Goal: Task Accomplishment & Management: Manage account settings

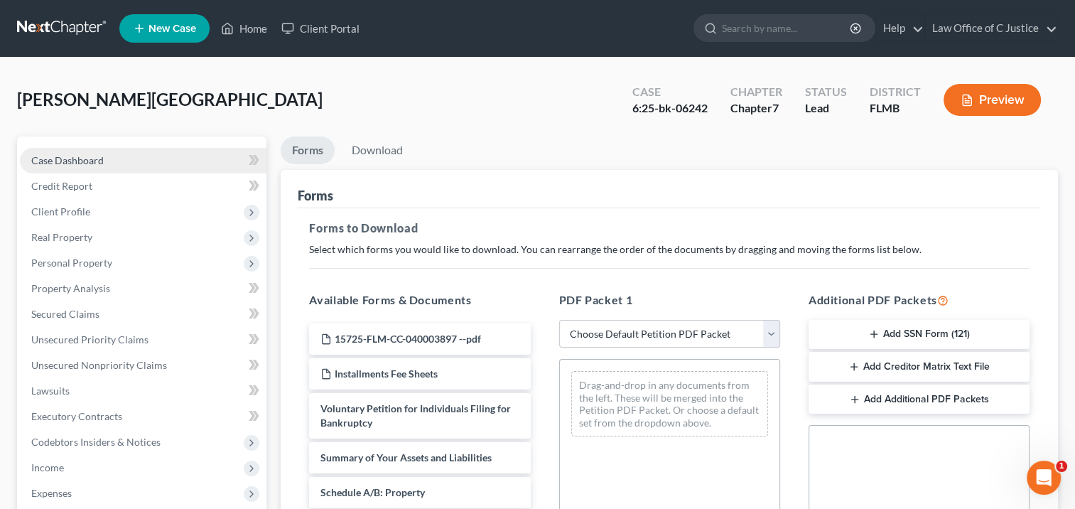
click at [199, 162] on link "Case Dashboard" at bounding box center [143, 161] width 246 height 26
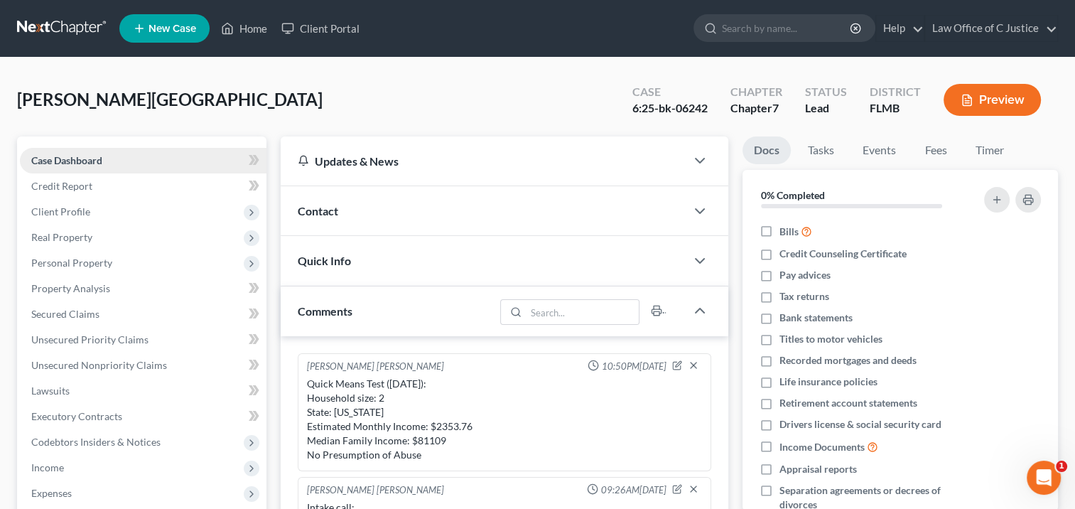
scroll to position [217, 0]
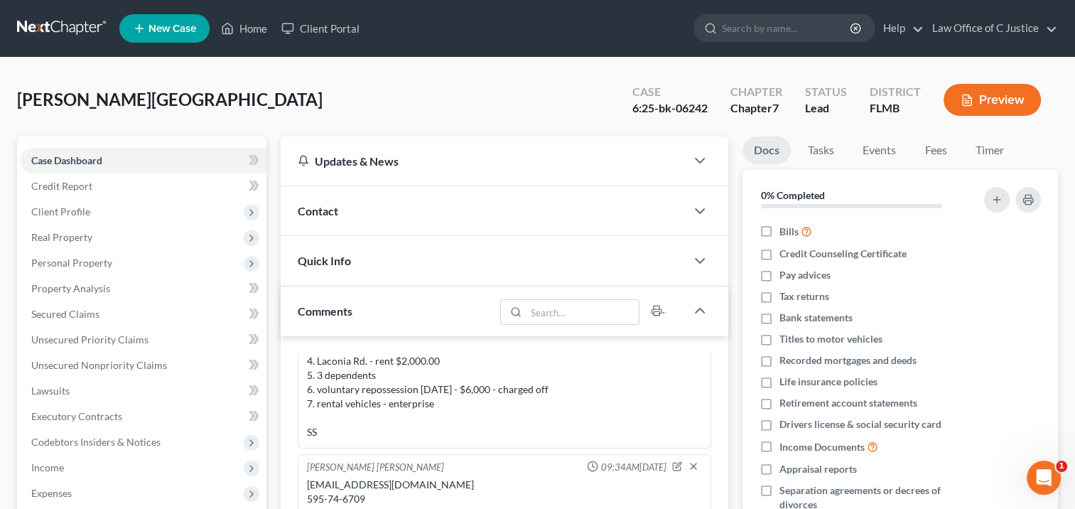
click at [395, 168] on div "Updates & News" at bounding box center [483, 160] width 405 height 49
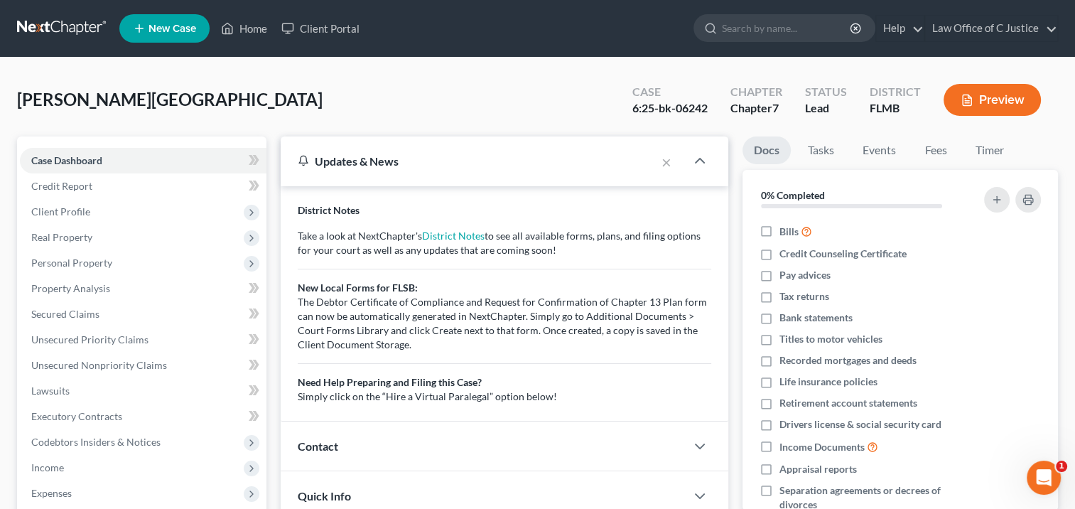
click at [395, 168] on div "Updates & News" at bounding box center [468, 160] width 375 height 49
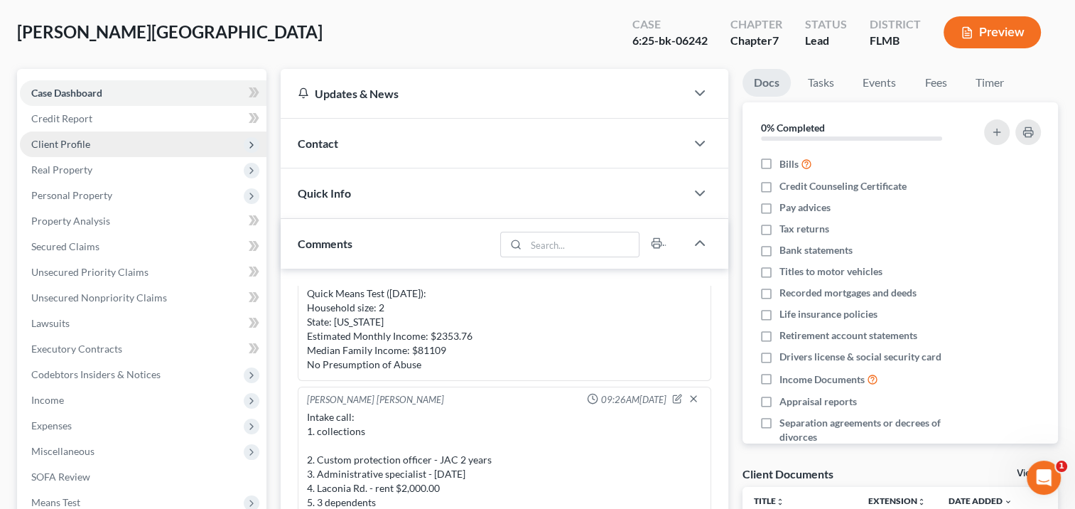
scroll to position [66, 0]
click at [213, 151] on span "Client Profile" at bounding box center [143, 146] width 246 height 26
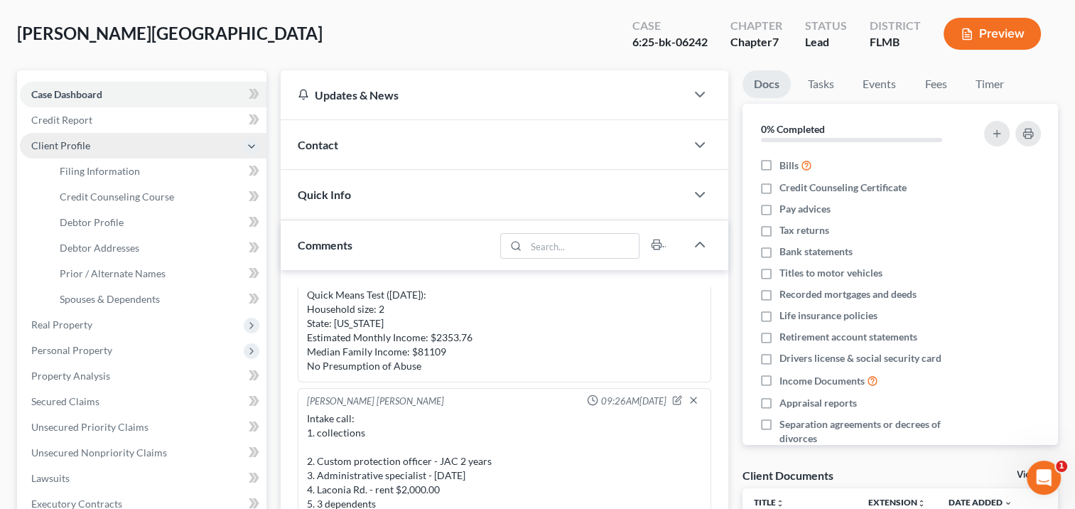
click at [210, 148] on span "Client Profile" at bounding box center [143, 146] width 246 height 26
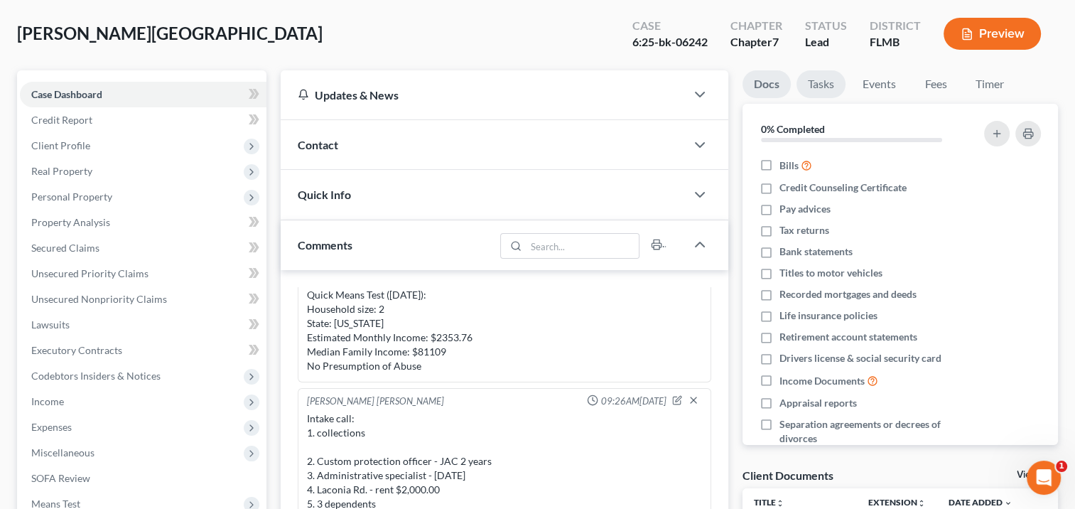
click at [819, 81] on link "Tasks" at bounding box center [820, 84] width 49 height 28
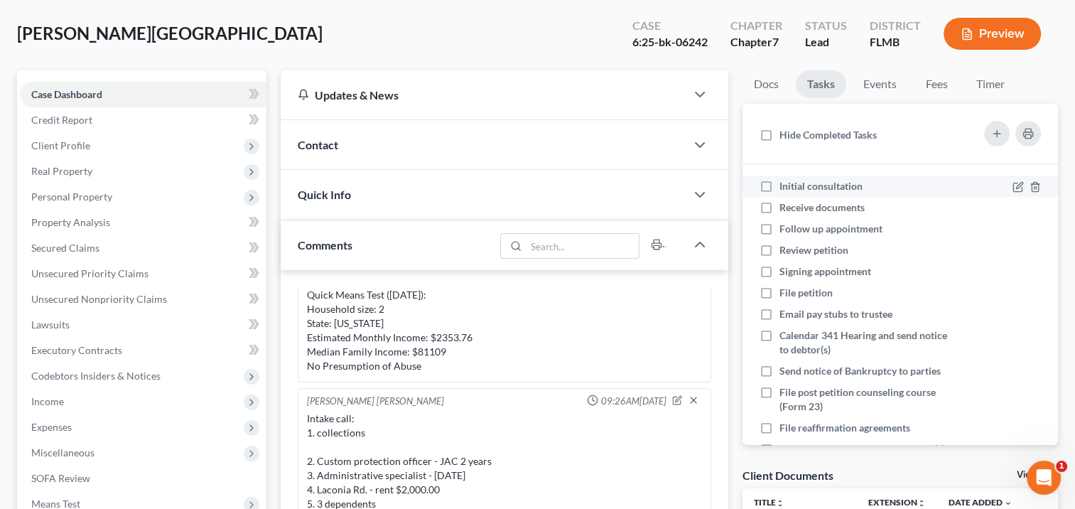
click at [779, 183] on label "Initial consultation" at bounding box center [826, 186] width 94 height 14
click at [785, 183] on input "Initial consultation" at bounding box center [789, 183] width 9 height 9
checkbox input "true"
click at [779, 204] on label "Receive documents" at bounding box center [827, 207] width 97 height 14
click at [785, 204] on input "Receive documents" at bounding box center [789, 204] width 9 height 9
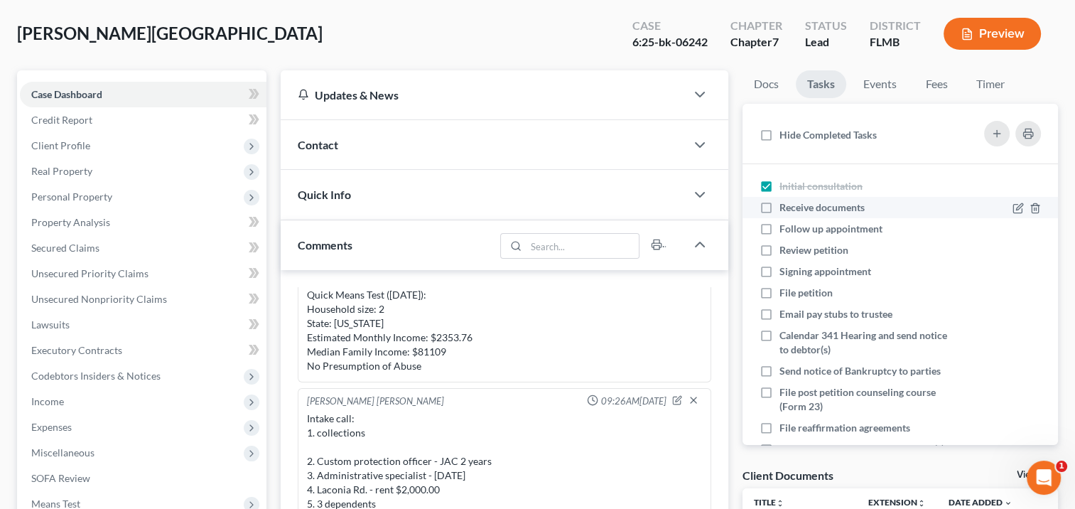
checkbox input "true"
click at [779, 227] on label "Follow up appointment" at bounding box center [836, 229] width 114 height 14
click at [785, 227] on input "Follow up appointment" at bounding box center [789, 226] width 9 height 9
checkbox input "true"
click at [779, 248] on label "Review petition" at bounding box center [819, 250] width 80 height 14
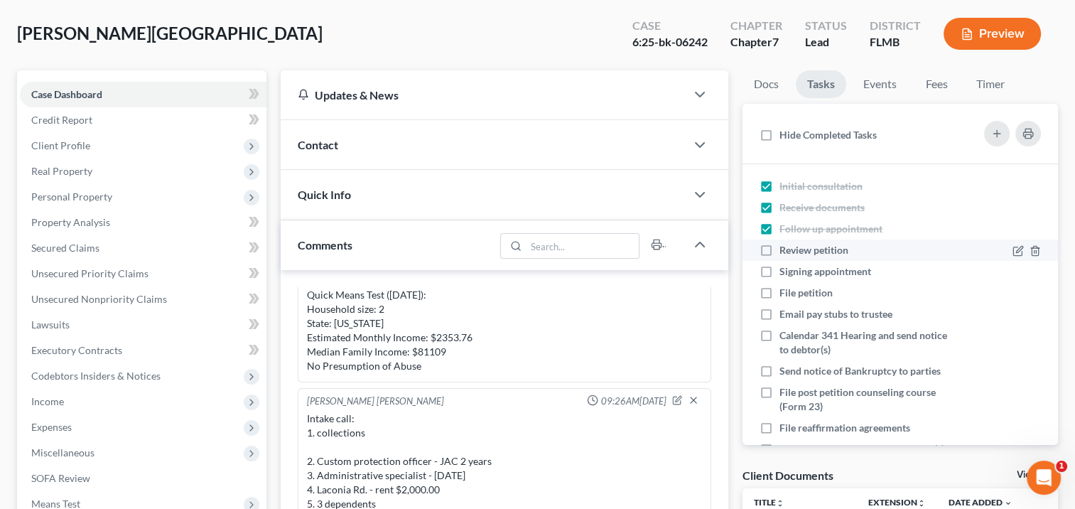
click at [785, 248] on input "Review petition" at bounding box center [789, 247] width 9 height 9
checkbox input "true"
click at [779, 273] on label "Signing appointment" at bounding box center [830, 271] width 103 height 14
click at [785, 273] on input "Signing appointment" at bounding box center [789, 268] width 9 height 9
checkbox input "true"
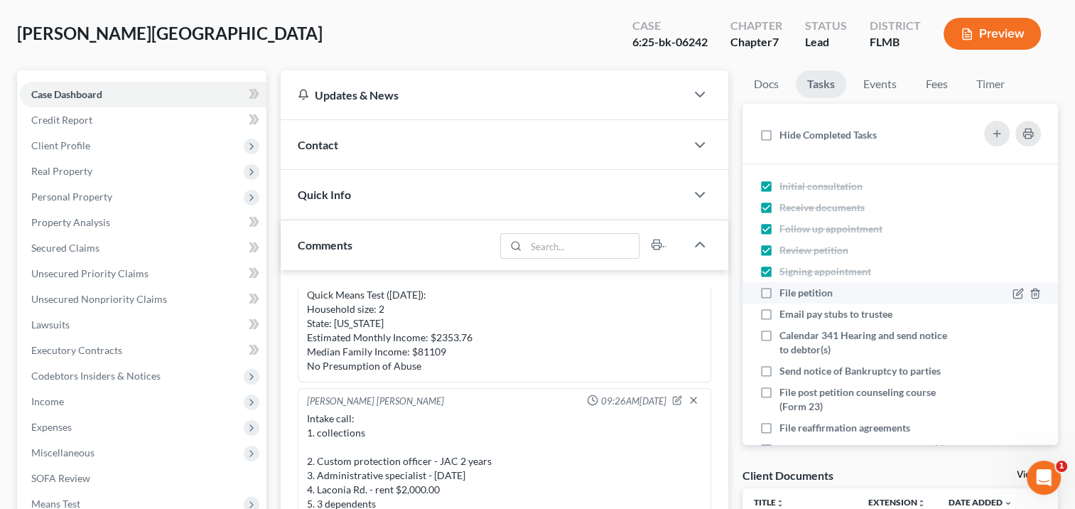
click at [779, 291] on label "File petition" at bounding box center [811, 293] width 65 height 14
click at [785, 291] on input "File petition" at bounding box center [789, 290] width 9 height 9
checkbox input "true"
